Goal: Find specific page/section: Find specific page/section

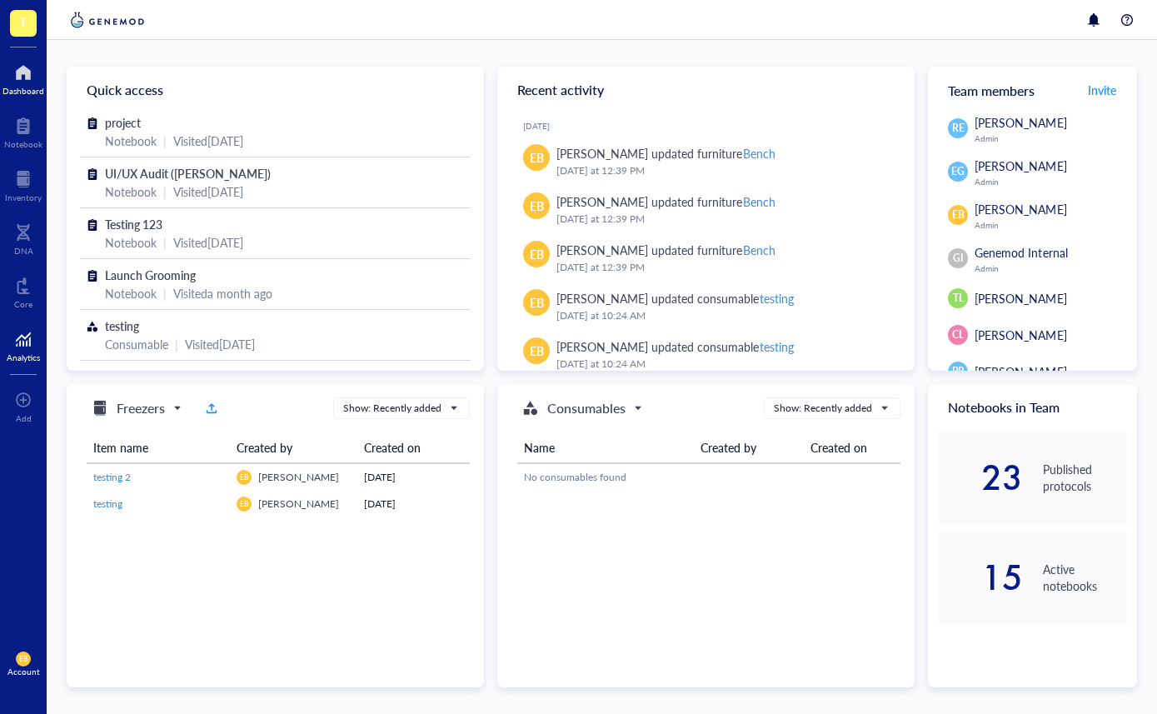
click at [30, 327] on div at bounding box center [23, 339] width 33 height 27
